Goal: Find specific page/section: Find specific page/section

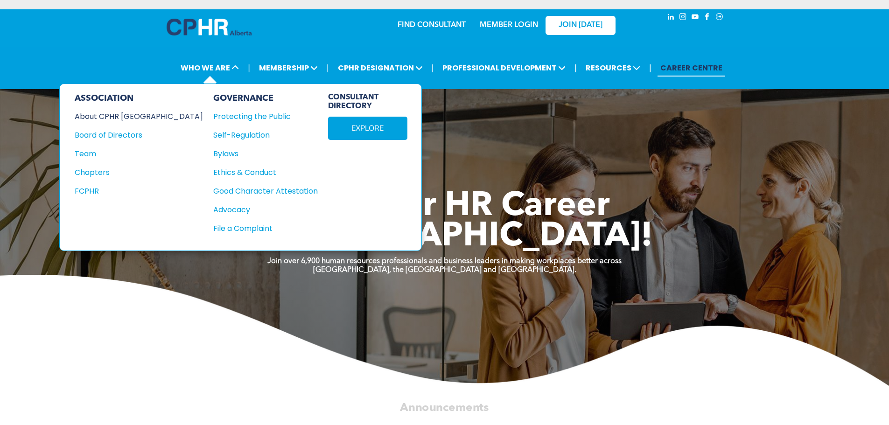
click at [110, 116] on div "About CPHR [GEOGRAPHIC_DATA]" at bounding box center [133, 117] width 116 height 12
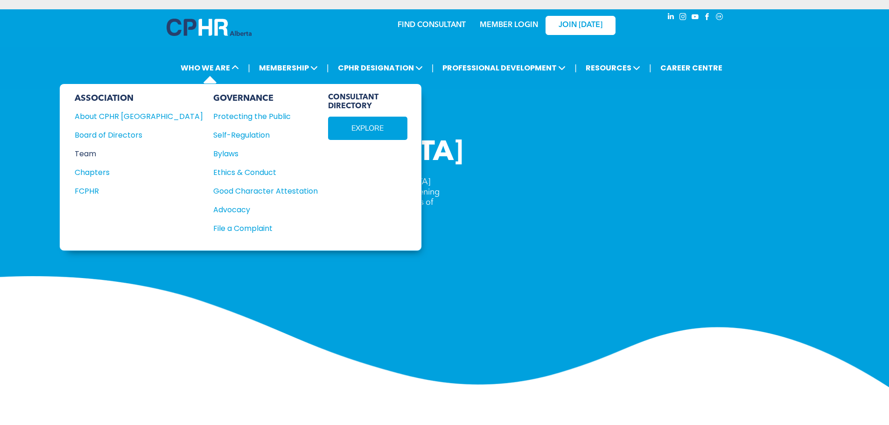
click at [87, 149] on div "Team" at bounding box center [133, 154] width 116 height 12
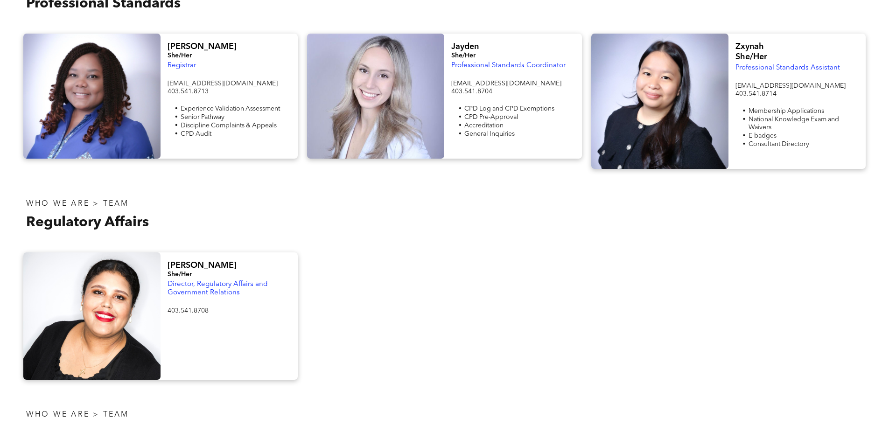
scroll to position [560, 0]
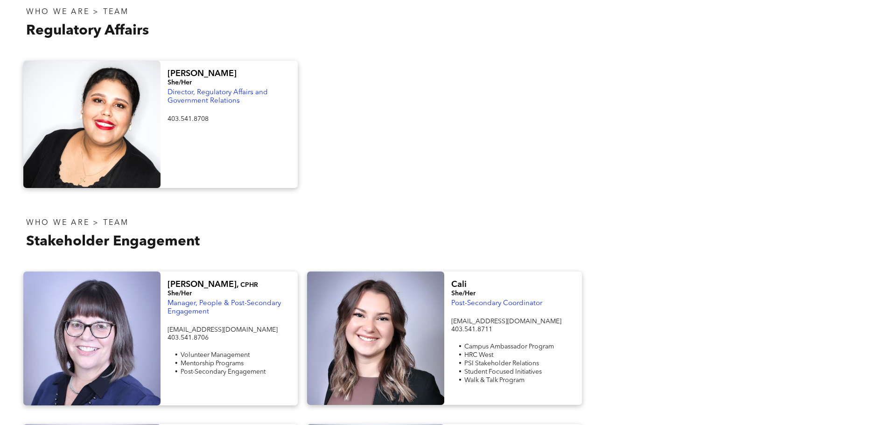
drag, startPoint x: 367, startPoint y: 65, endPoint x: 360, endPoint y: 58, distance: 9.9
click at [362, 61] on div at bounding box center [444, 124] width 284 height 127
click at [352, 51] on div "[PERSON_NAME]/Her Director, Regulatory Affairs and Government Relations 403.541…" at bounding box center [444, 124] width 889 height 146
click at [352, 51] on div "Alicia She/Her Director, Regulatory Affairs and Government Relations 403.541.87…" at bounding box center [444, 124] width 889 height 146
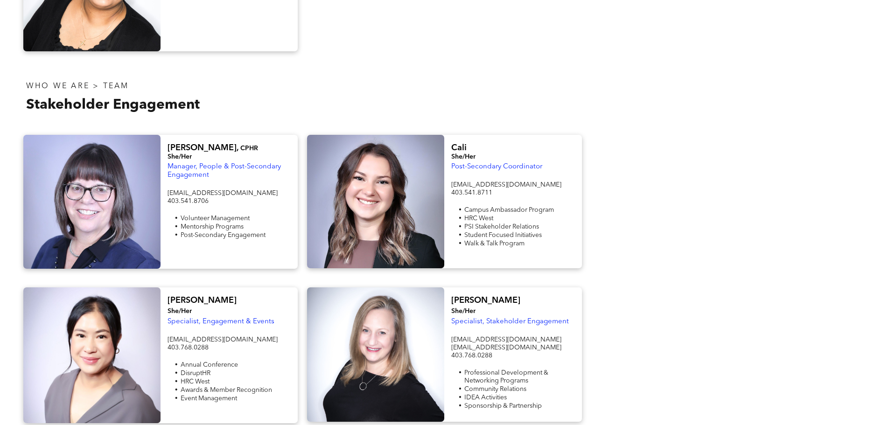
scroll to position [700, 0]
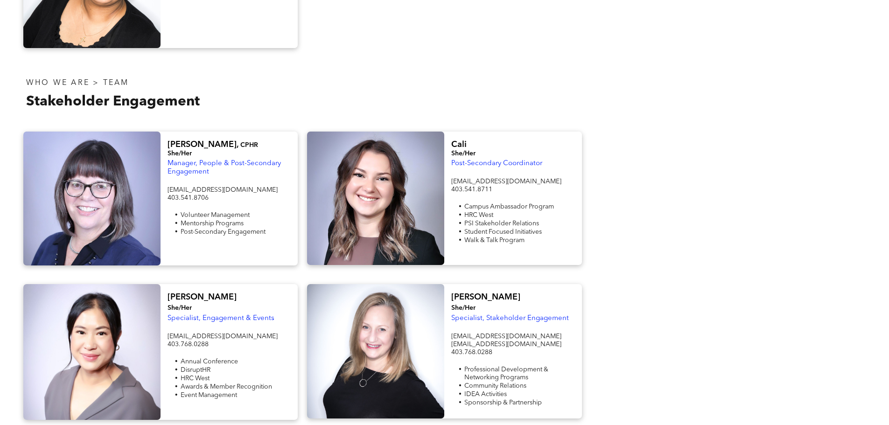
click at [305, 114] on div "WHO WE ARE > TEAM Stakeholder Engagement" at bounding box center [232, 95] width 426 height 56
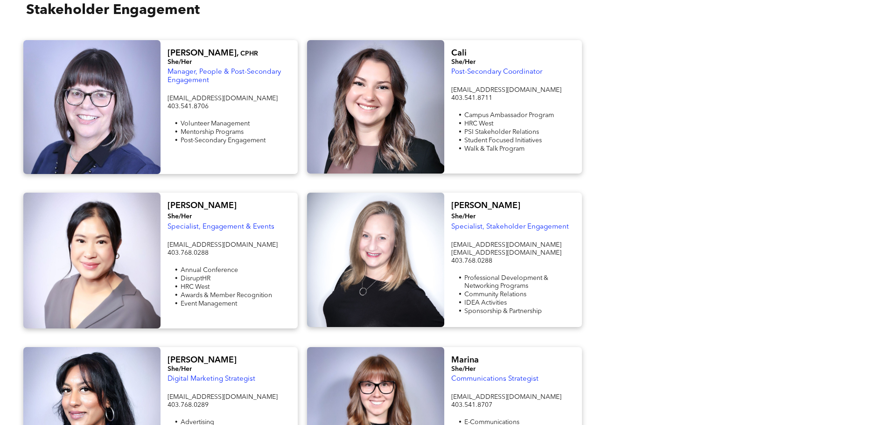
scroll to position [746, 0]
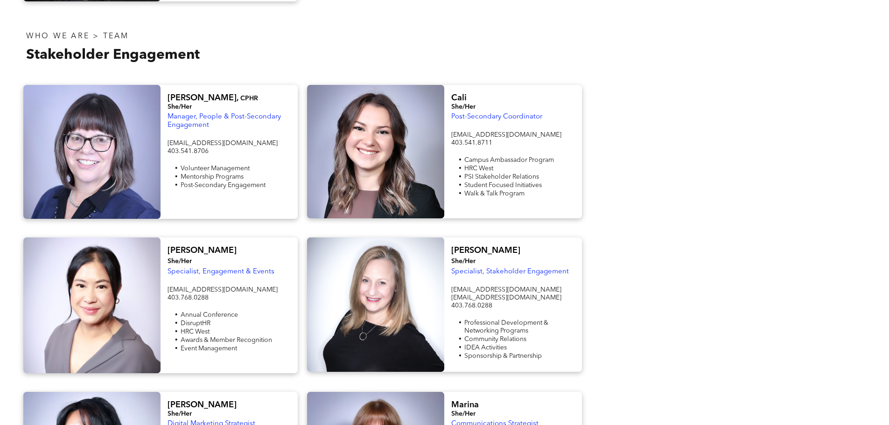
click at [38, 335] on div at bounding box center [91, 305] width 137 height 136
